Goal: Communication & Community: Answer question/provide support

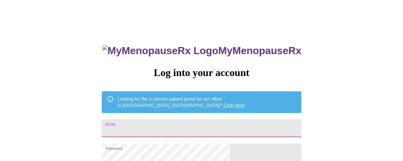
click at [200, 127] on input "Email" at bounding box center [201, 128] width 199 height 18
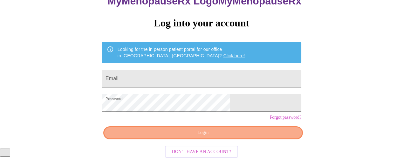
click at [260, 136] on button "Login" at bounding box center [202, 132] width 199 height 13
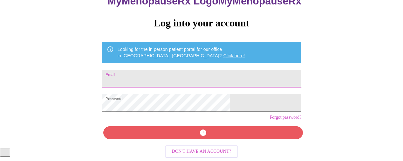
click at [179, 70] on input "Email" at bounding box center [201, 79] width 199 height 18
type input "[EMAIL_ADDRESS][DOMAIN_NAME]"
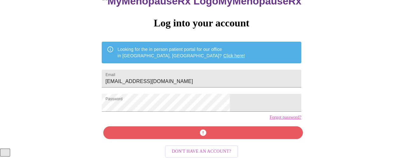
click at [217, 135] on div "MyMenopauseRx Log into your account Looking for the in person patient portal fo…" at bounding box center [201, 65] width 212 height 161
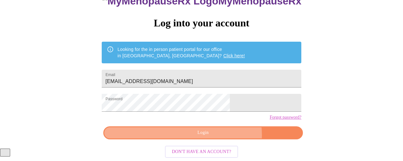
click at [218, 135] on span "Login" at bounding box center [203, 133] width 185 height 8
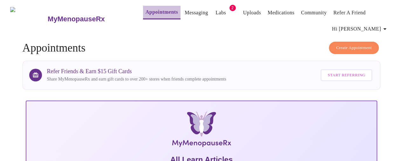
click at [145, 8] on link "Appointments" at bounding box center [161, 12] width 32 height 9
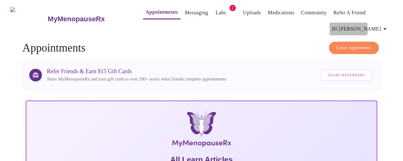
click at [362, 26] on span "Hi [PERSON_NAME]" at bounding box center [360, 28] width 57 height 9
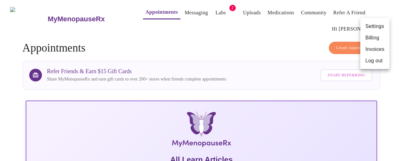
click at [335, 21] on div at bounding box center [205, 80] width 410 height 161
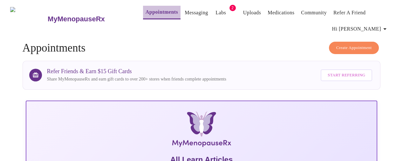
click at [157, 13] on link "Appointments" at bounding box center [161, 12] width 32 height 9
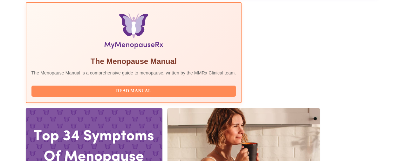
scroll to position [238, 0]
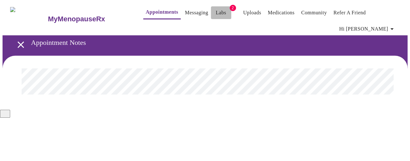
click at [216, 12] on link "Labs" at bounding box center [221, 12] width 10 height 9
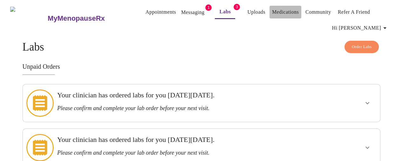
click at [286, 14] on link "Medications" at bounding box center [285, 12] width 27 height 9
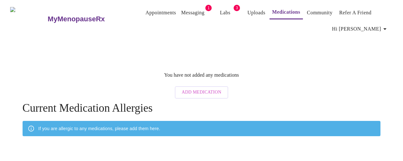
click at [256, 11] on button "Uploads" at bounding box center [256, 12] width 23 height 13
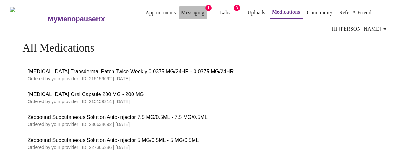
click at [181, 8] on link "Messaging" at bounding box center [192, 12] width 23 height 9
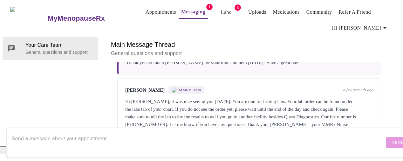
scroll to position [1929, 0]
drag, startPoint x: 149, startPoint y: 96, endPoint x: 151, endPoint y: 101, distance: 5.1
click at [151, 101] on div "Hi [PERSON_NAME], it was nice seeing you [DATE]. You are due for fasting labs. …" at bounding box center [249, 117] width 248 height 38
click at [201, 98] on div "Hi [PERSON_NAME], it was nice seeing you [DATE]. You are due for fasting labs. …" at bounding box center [249, 117] width 248 height 38
click at [179, 98] on div "Hi [PERSON_NAME], it was nice seeing you [DATE]. You are due for fasting labs. …" at bounding box center [249, 117] width 248 height 38
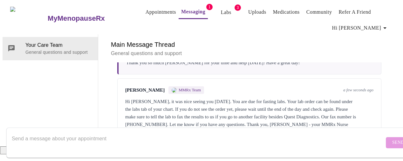
click at [110, 137] on textarea "Send a message about your appointment" at bounding box center [198, 142] width 372 height 20
click at [127, 137] on textarea "Thanks s o" at bounding box center [198, 142] width 372 height 20
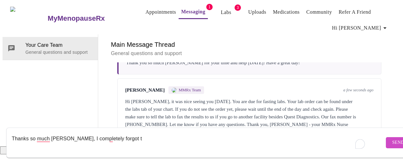
click at [65, 132] on textarea "Thanks so much [PERSON_NAME], I completely forgot t" at bounding box center [198, 142] width 372 height 20
click at [62, 134] on textarea "Thanks so much [PERSON_NAME], I completely forgot t" at bounding box center [198, 142] width 372 height 20
click at [64, 132] on textarea "Thanks so much [PERSON_NAME], I completely forgot t" at bounding box center [198, 142] width 372 height 20
click at [175, 132] on textarea "Thanks so much [PERSON_NAME] for the reminder, I completely forgot t" at bounding box center [198, 142] width 372 height 20
click at [158, 132] on textarea "Thanks so much [PERSON_NAME] for the reminder, I completely forgot t" at bounding box center [198, 142] width 372 height 20
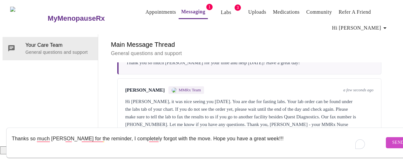
type textarea "Thanks so much [PERSON_NAME] for the reminder, I completely forgot with the mov…"
click at [386, 137] on button "Send" at bounding box center [398, 142] width 25 height 11
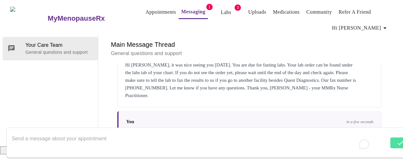
scroll to position [0, 0]
click at [216, 6] on button "Labs" at bounding box center [226, 12] width 20 height 13
